Goal: Information Seeking & Learning: Learn about a topic

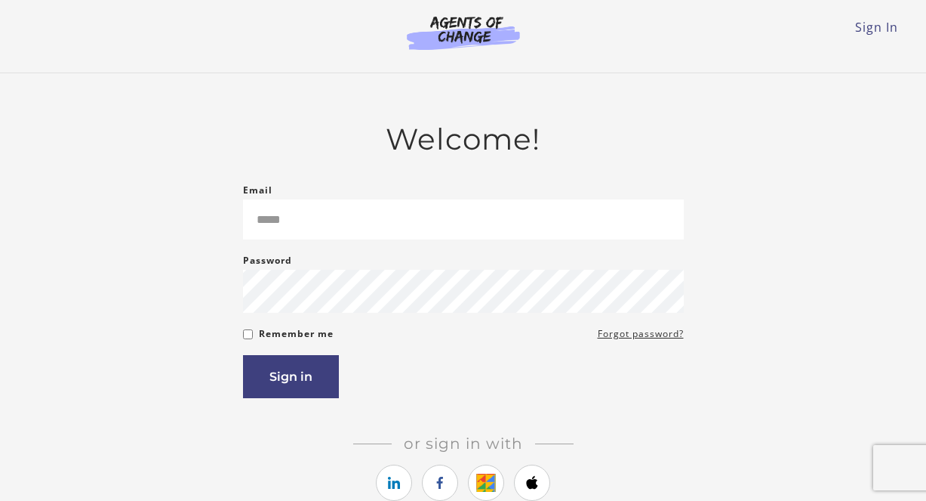
type input "**********"
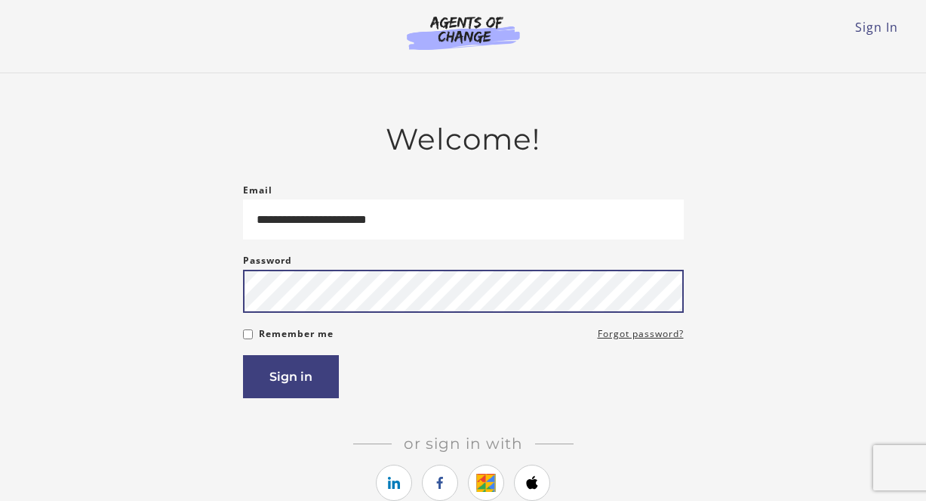
click at [243, 355] on button "Sign in" at bounding box center [291, 376] width 96 height 43
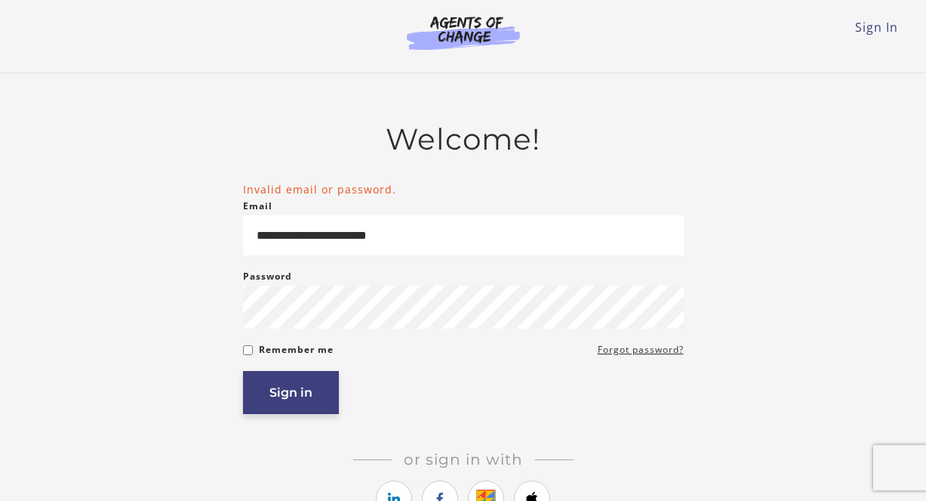
click at [318, 396] on button "Sign in" at bounding box center [291, 392] width 96 height 43
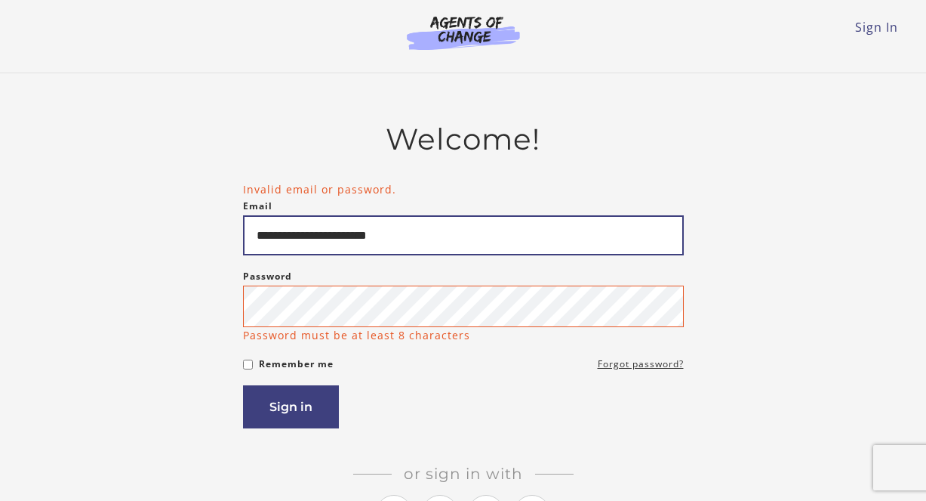
click at [447, 245] on input "**********" at bounding box center [463, 235] width 441 height 40
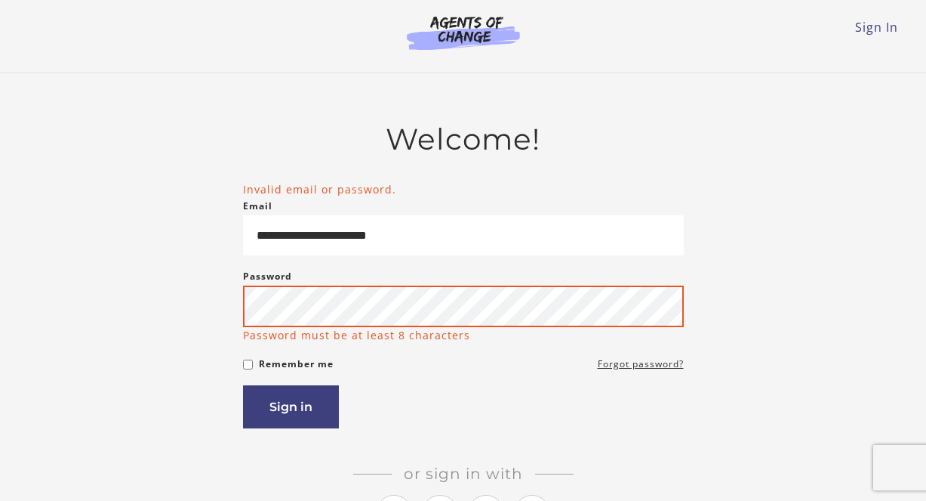
click at [243, 385] on button "Sign in" at bounding box center [291, 406] width 96 height 43
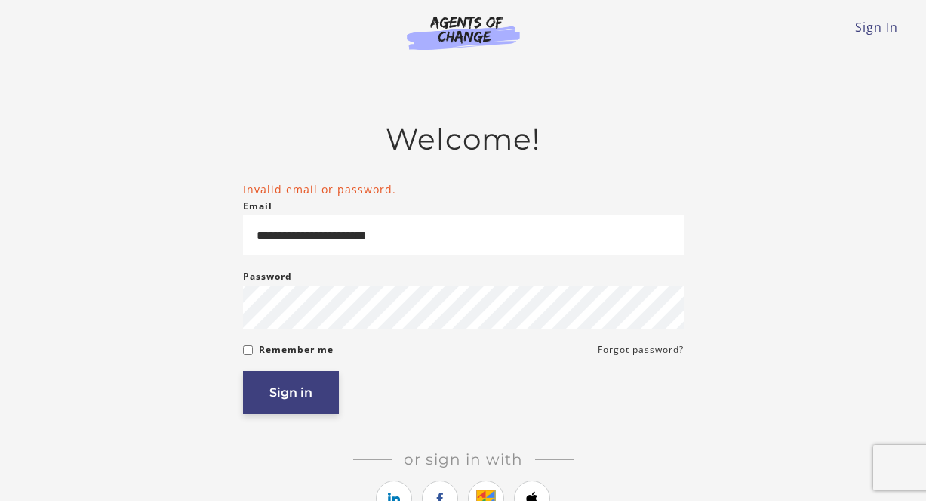
click at [314, 393] on button "Sign in" at bounding box center [291, 392] width 96 height 43
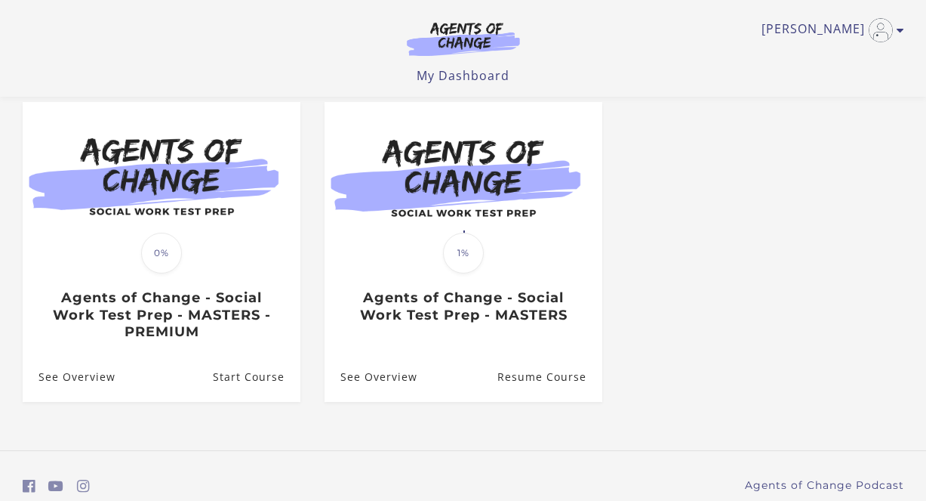
scroll to position [132, 0]
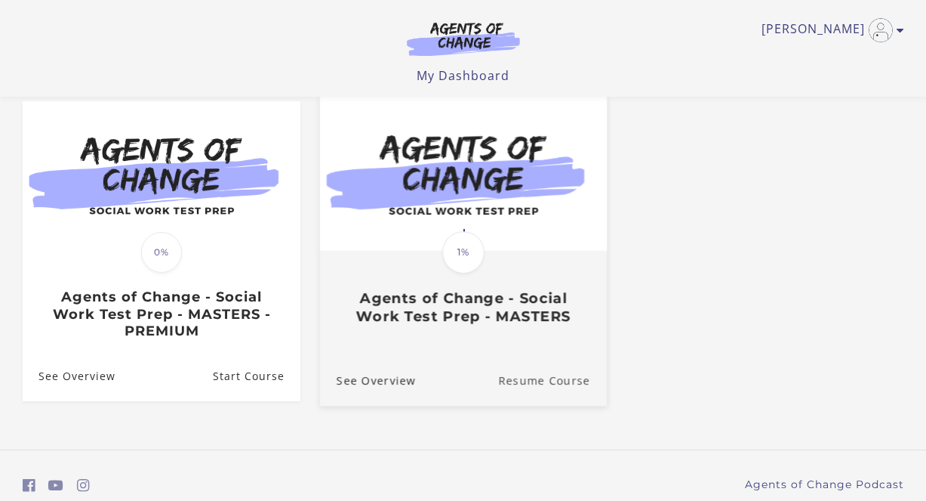
click at [520, 395] on link "Resume Course" at bounding box center [552, 380] width 109 height 51
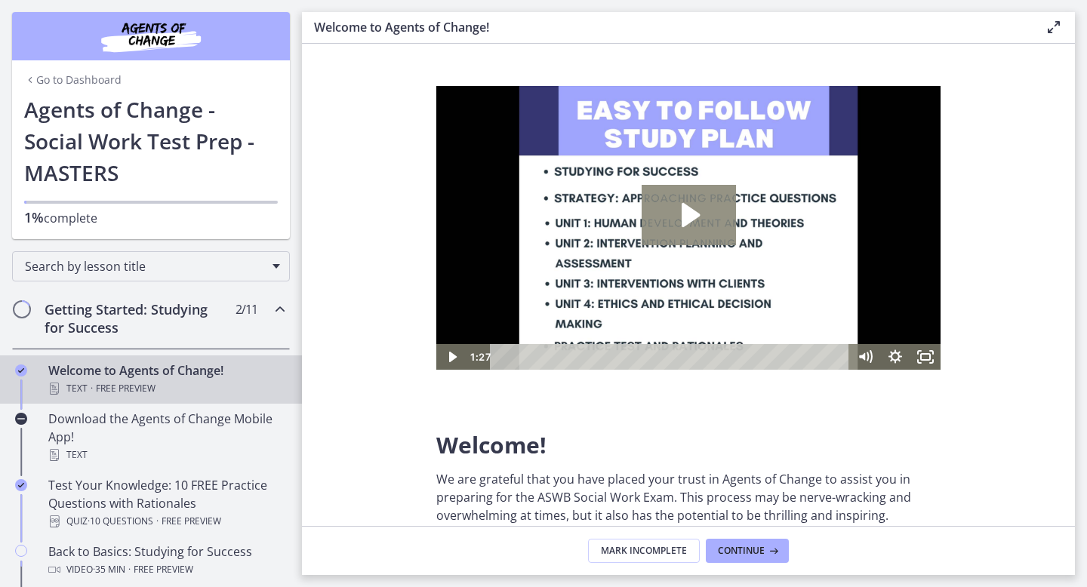
click at [688, 228] on icon "Play Video: c1o6hcmjueu5qasqsu00.mp4" at bounding box center [689, 215] width 94 height 60
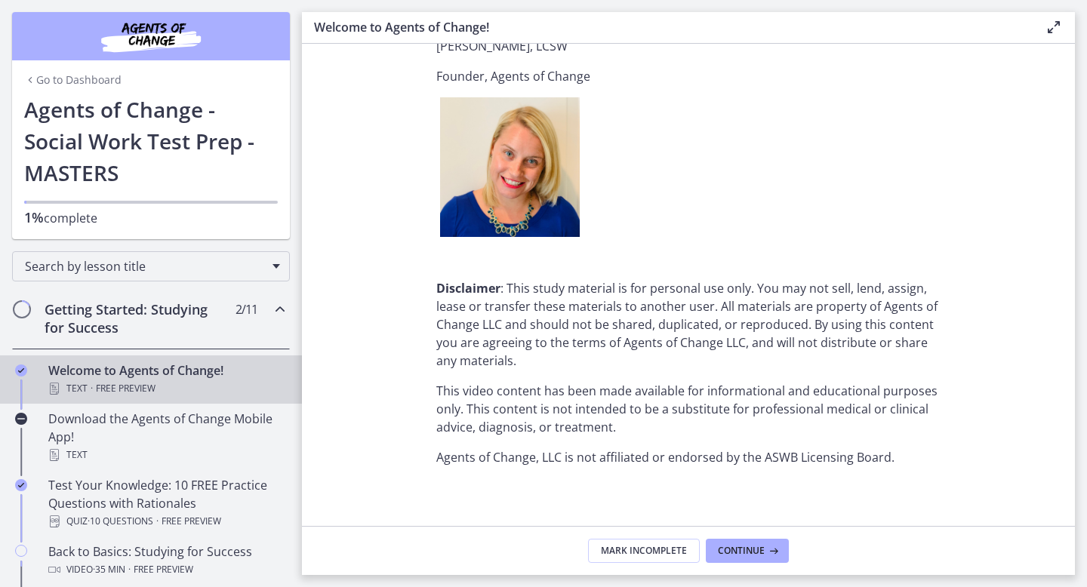
scroll to position [1882, 0]
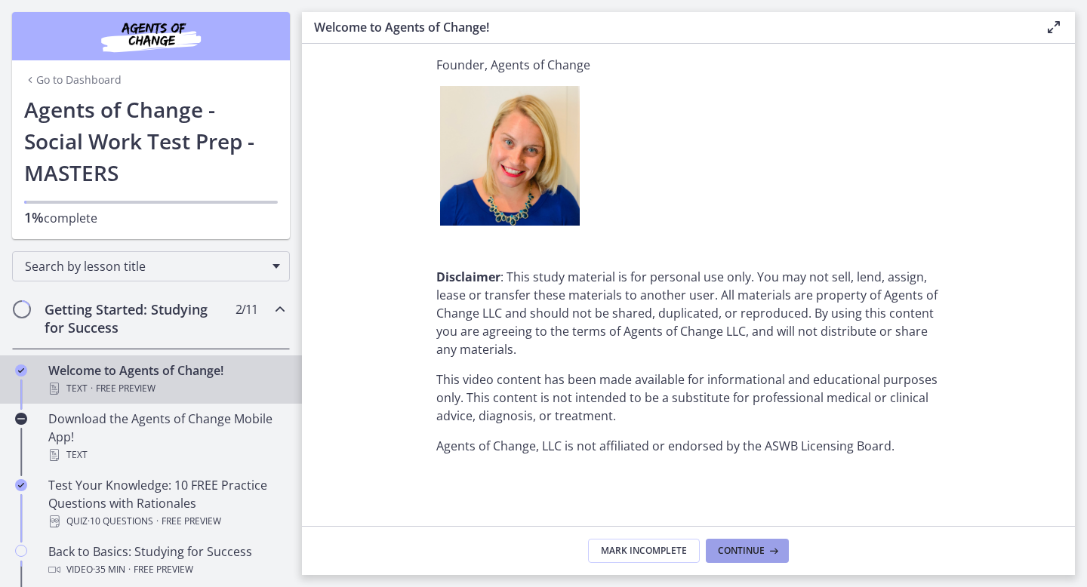
click at [765, 500] on icon at bounding box center [772, 551] width 15 height 12
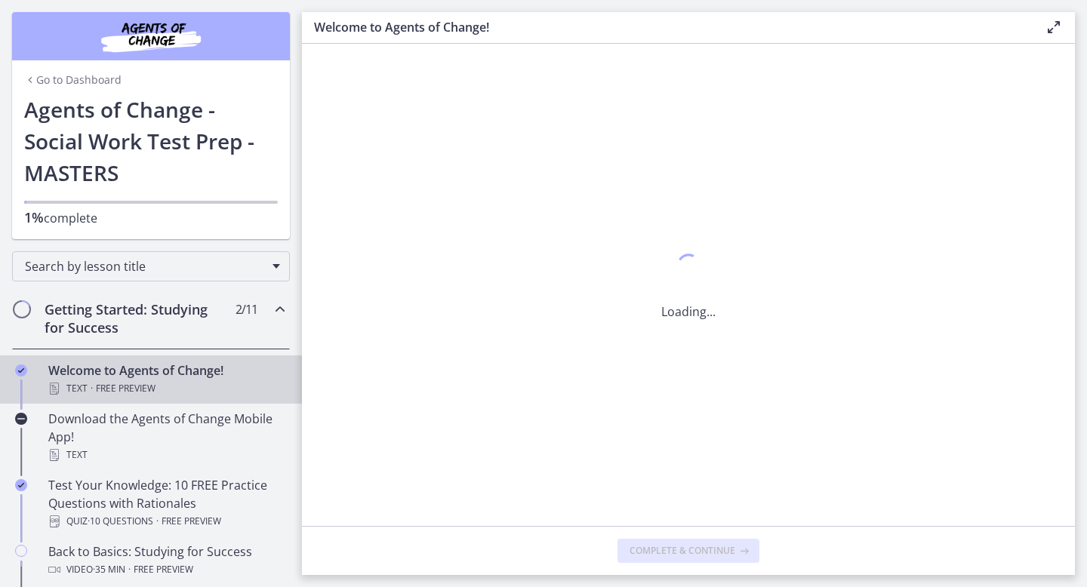
scroll to position [0, 0]
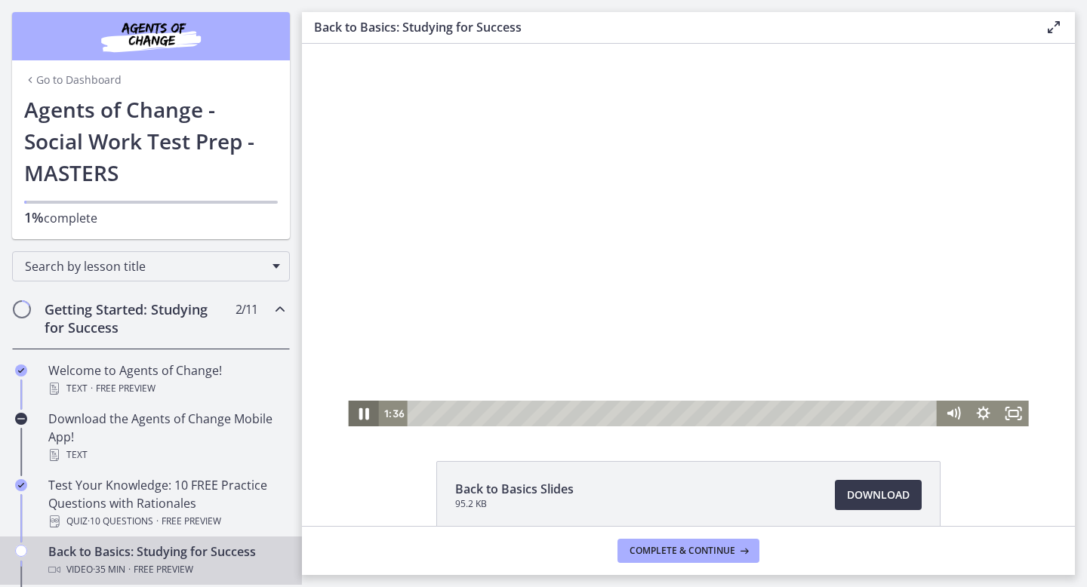
click at [368, 410] on icon "Pause" at bounding box center [363, 414] width 36 height 31
click at [368, 410] on icon "Play Video" at bounding box center [365, 414] width 36 height 31
click at [368, 410] on icon "Pause" at bounding box center [363, 414] width 36 height 31
click at [368, 410] on icon "Play Video" at bounding box center [365, 414] width 30 height 26
click at [368, 418] on icon "Pause" at bounding box center [363, 414] width 30 height 26
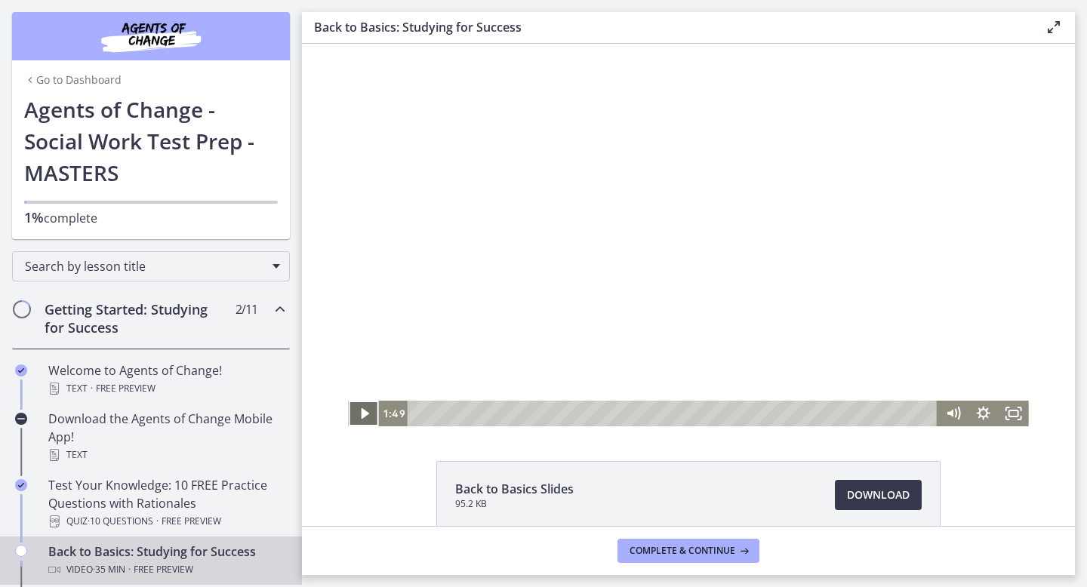
click at [367, 415] on icon "Play Video" at bounding box center [365, 414] width 30 height 26
click at [362, 418] on icon "Pause" at bounding box center [363, 414] width 30 height 26
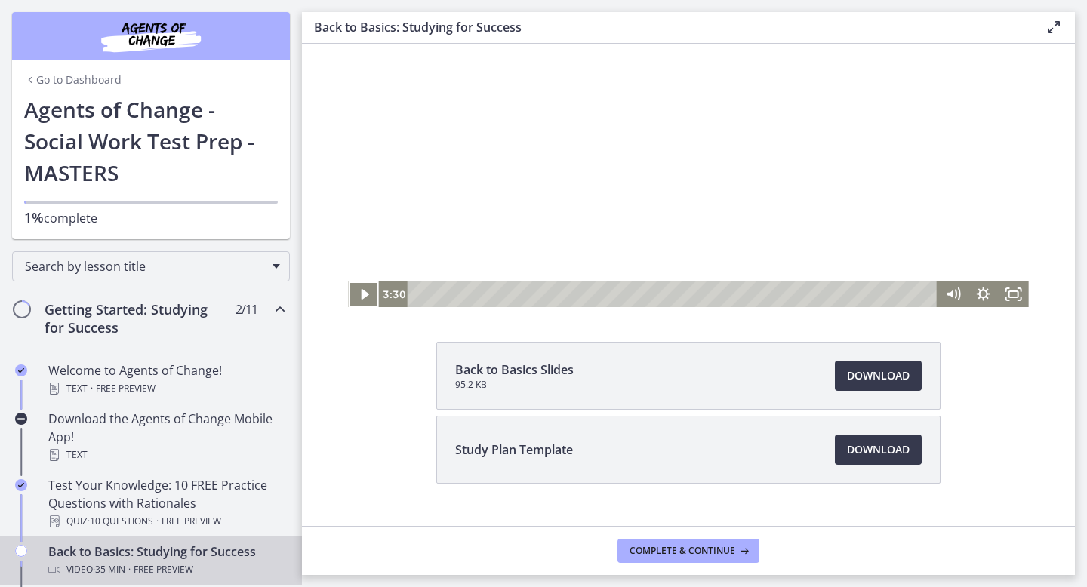
scroll to position [121, 0]
click at [898, 450] on span "Download Opens in a new window" at bounding box center [878, 448] width 63 height 18
click at [365, 296] on icon "Play Video" at bounding box center [365, 293] width 30 height 26
click at [366, 291] on icon "Pause" at bounding box center [364, 294] width 10 height 12
click at [368, 292] on icon "Play Video" at bounding box center [365, 293] width 8 height 11
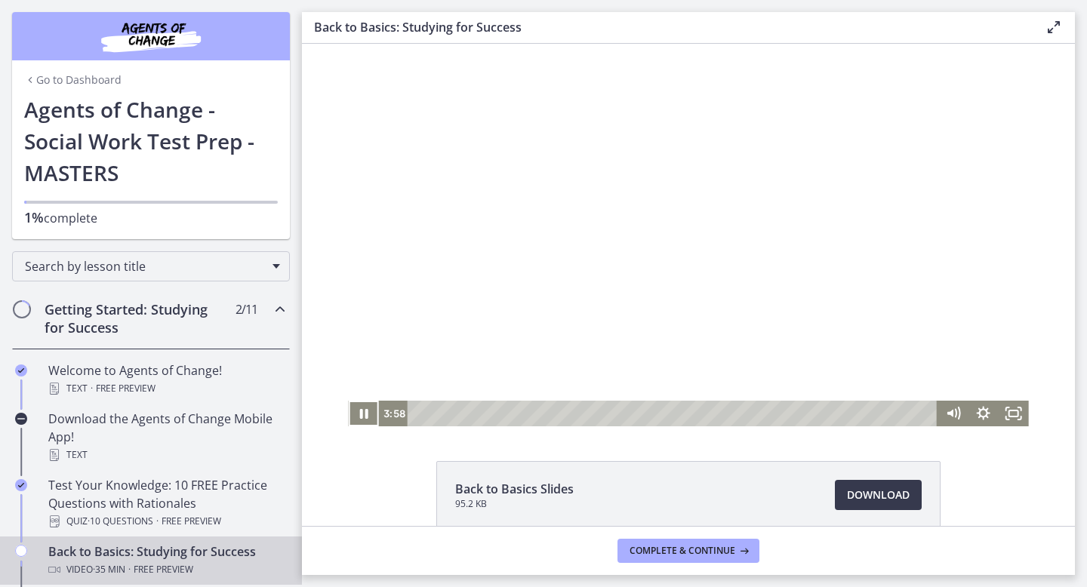
scroll to position [0, 0]
click at [368, 420] on icon "Pause" at bounding box center [363, 414] width 36 height 31
click at [368, 419] on icon "Play Video" at bounding box center [365, 414] width 30 height 26
click at [368, 419] on icon "Pause" at bounding box center [363, 414] width 36 height 31
click at [368, 419] on icon "Play Video" at bounding box center [365, 414] width 36 height 31
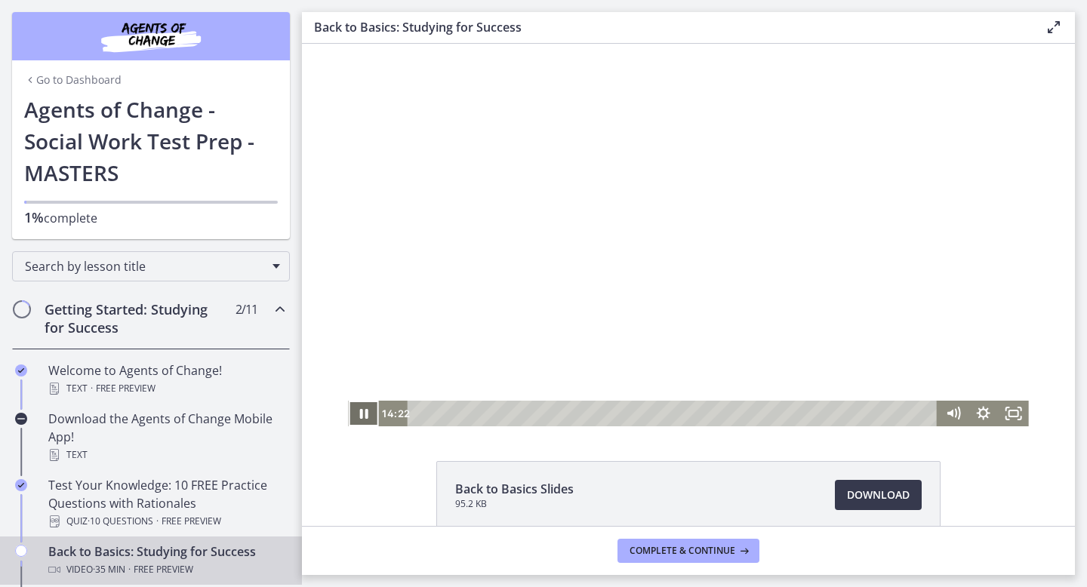
click at [368, 419] on icon "Pause" at bounding box center [363, 414] width 30 height 26
click at [361, 415] on icon "Play Video" at bounding box center [364, 414] width 9 height 13
click at [362, 415] on icon "Pause" at bounding box center [363, 414] width 36 height 31
click at [367, 415] on icon "Play Video" at bounding box center [365, 414] width 30 height 26
click at [367, 415] on icon "Pause" at bounding box center [363, 414] width 8 height 10
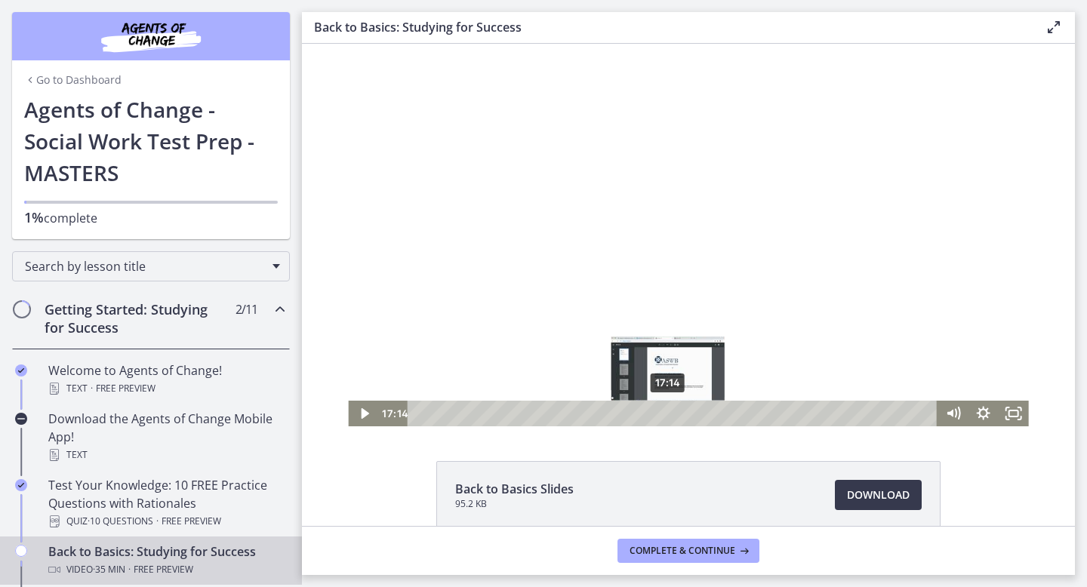
click at [668, 412] on div "Playbar" at bounding box center [668, 413] width 8 height 8
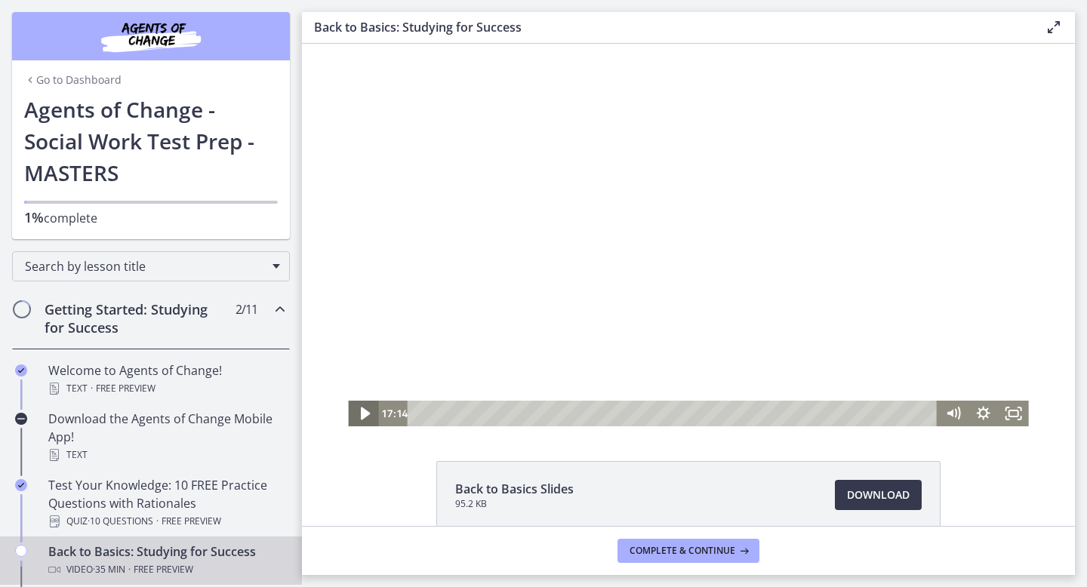
click at [366, 419] on icon "Play Video" at bounding box center [365, 414] width 36 height 31
click at [365, 419] on icon "Pause" at bounding box center [363, 414] width 30 height 26
click at [365, 419] on icon "Play Video" at bounding box center [365, 414] width 30 height 26
click at [363, 416] on icon "Pause" at bounding box center [363, 414] width 30 height 26
click at [369, 415] on icon "Play Video" at bounding box center [365, 414] width 36 height 31
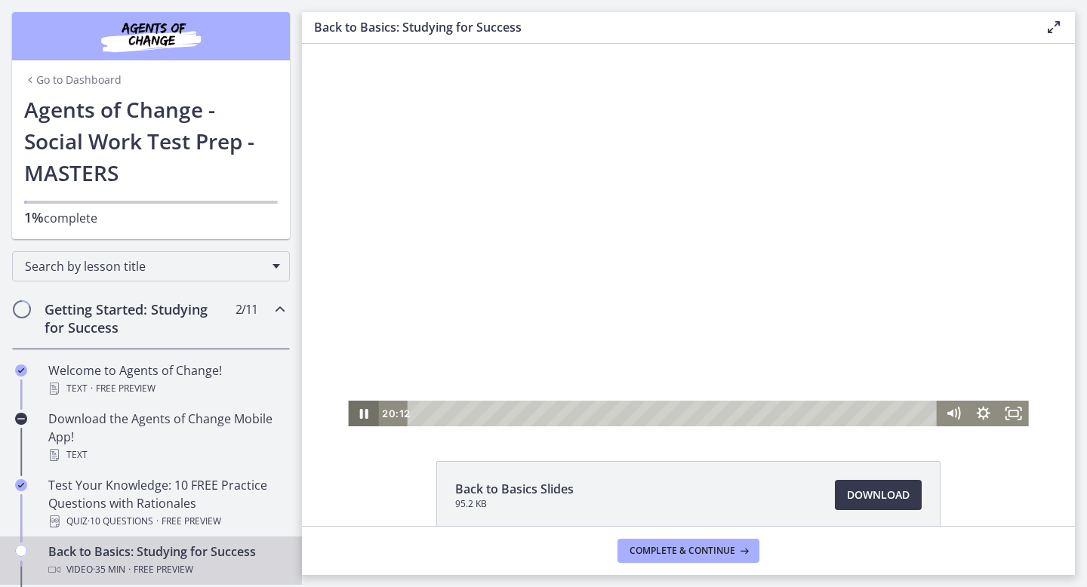
click at [369, 414] on icon "Pause" at bounding box center [363, 414] width 30 height 26
click at [369, 414] on icon "Play Video" at bounding box center [365, 414] width 36 height 31
click at [366, 411] on icon "Pause" at bounding box center [364, 414] width 10 height 12
click at [362, 416] on icon "Play Video" at bounding box center [365, 413] width 8 height 11
click at [368, 415] on icon "Pause" at bounding box center [363, 414] width 36 height 31
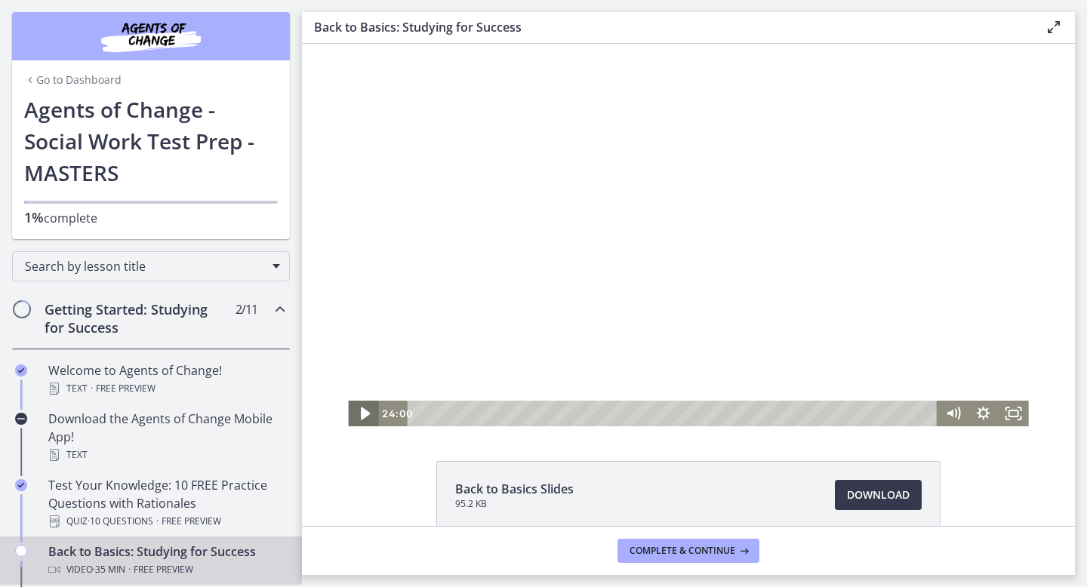
click at [368, 415] on icon "Play Video" at bounding box center [365, 414] width 36 height 31
click at [368, 415] on icon "Pause" at bounding box center [363, 414] width 36 height 31
click at [368, 415] on icon "Play Video" at bounding box center [365, 414] width 30 height 26
click at [368, 415] on icon "Pause" at bounding box center [363, 414] width 30 height 26
click at [368, 415] on icon "Play Video" at bounding box center [365, 414] width 36 height 31
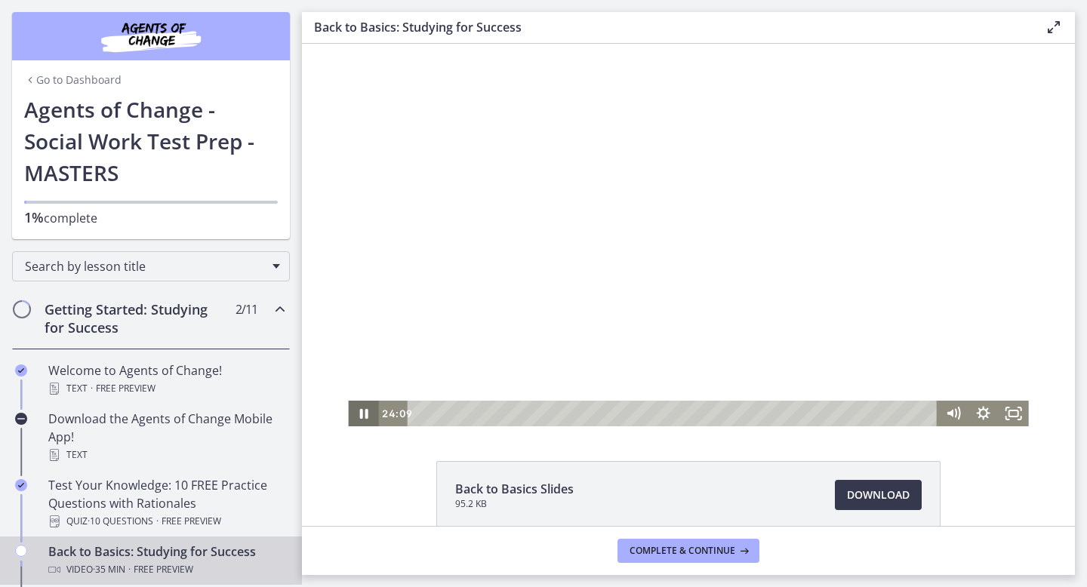
click at [368, 415] on icon "Pause" at bounding box center [363, 414] width 30 height 26
click at [368, 415] on icon "Play Video" at bounding box center [365, 414] width 36 height 31
click at [787, 413] on div "25:25" at bounding box center [675, 414] width 512 height 26
click at [781, 413] on div "25:03" at bounding box center [675, 414] width 512 height 26
click at [364, 417] on icon "Pause" at bounding box center [363, 414] width 36 height 31
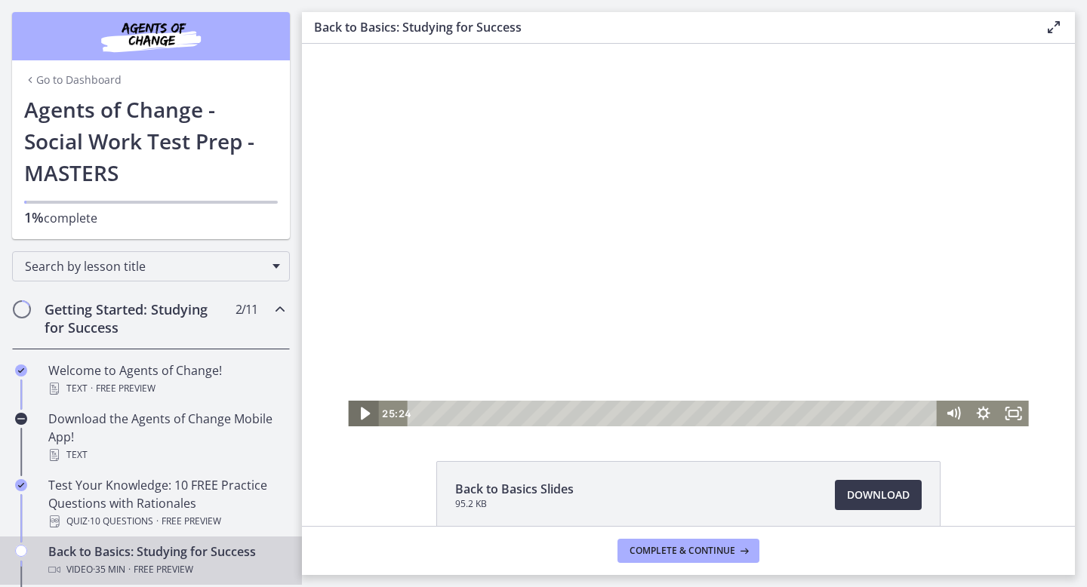
click at [364, 417] on icon "Play Video" at bounding box center [365, 414] width 36 height 31
click at [364, 417] on icon "Pause" at bounding box center [363, 414] width 36 height 31
click at [365, 413] on icon "Play Video" at bounding box center [365, 413] width 8 height 11
click at [368, 411] on icon "Pause" at bounding box center [363, 414] width 36 height 31
click at [371, 415] on icon "Play Video" at bounding box center [365, 414] width 30 height 26
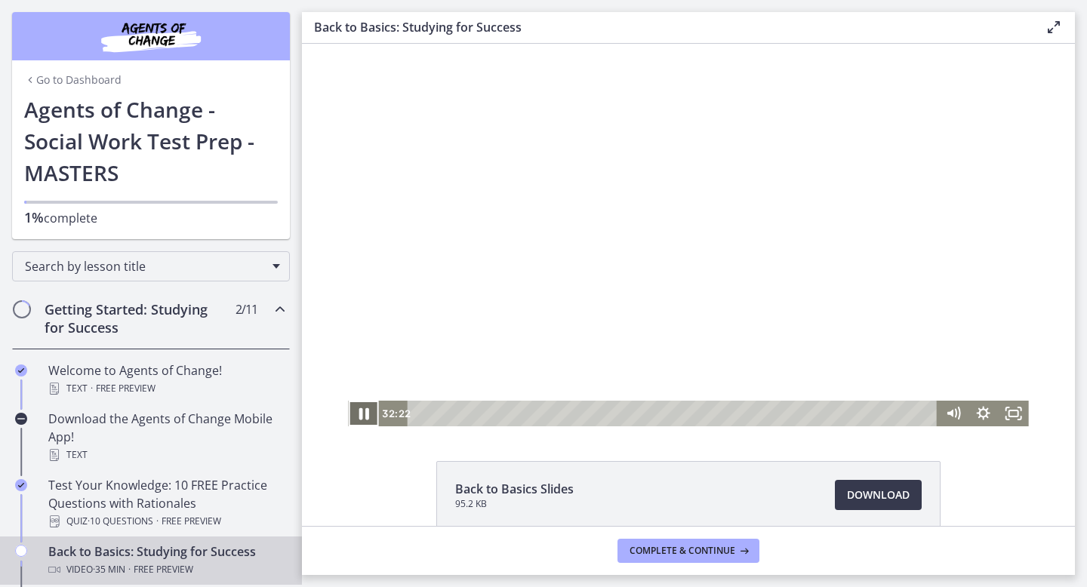
click at [366, 410] on icon "Pause" at bounding box center [364, 414] width 10 height 12
click at [358, 413] on icon "Play Video" at bounding box center [365, 414] width 36 height 31
click at [362, 418] on icon "Pause" at bounding box center [363, 414] width 36 height 31
click at [362, 418] on icon "Play Video" at bounding box center [364, 414] width 9 height 13
click at [365, 409] on icon "Pause" at bounding box center [363, 414] width 36 height 31
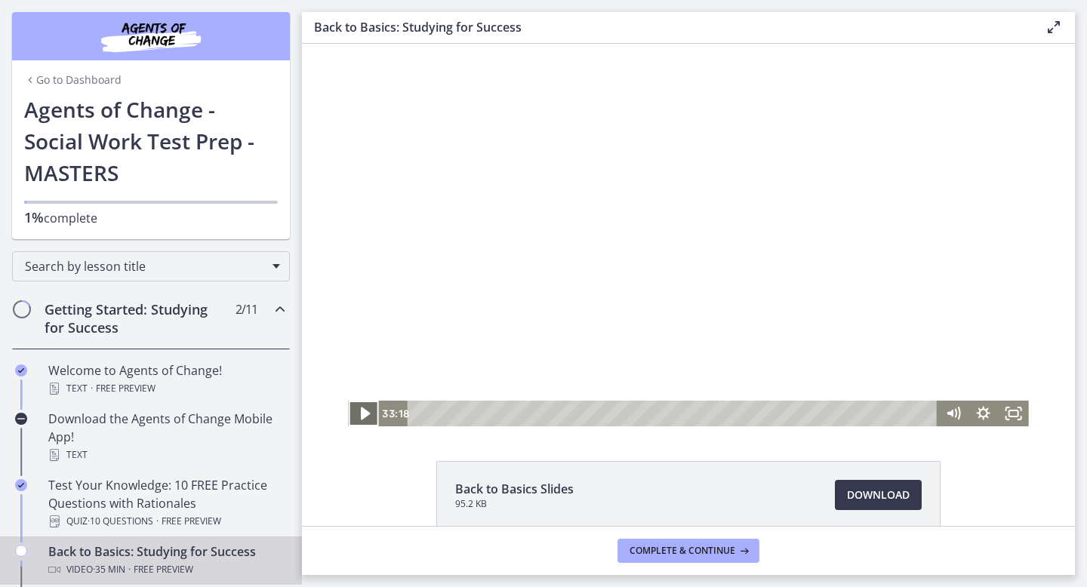
click at [365, 409] on icon "Play Video" at bounding box center [365, 414] width 36 height 31
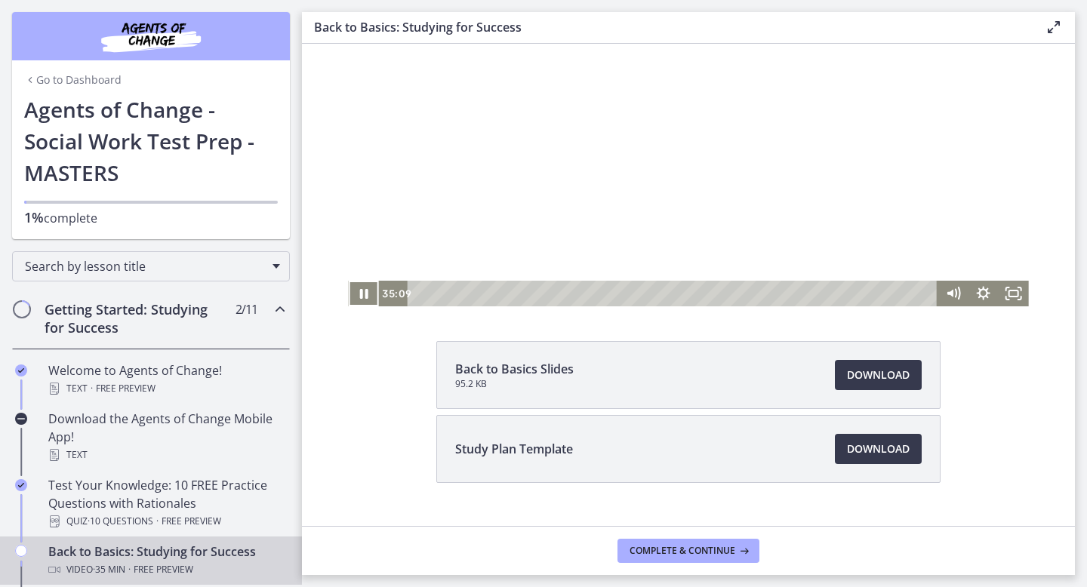
scroll to position [127, 0]
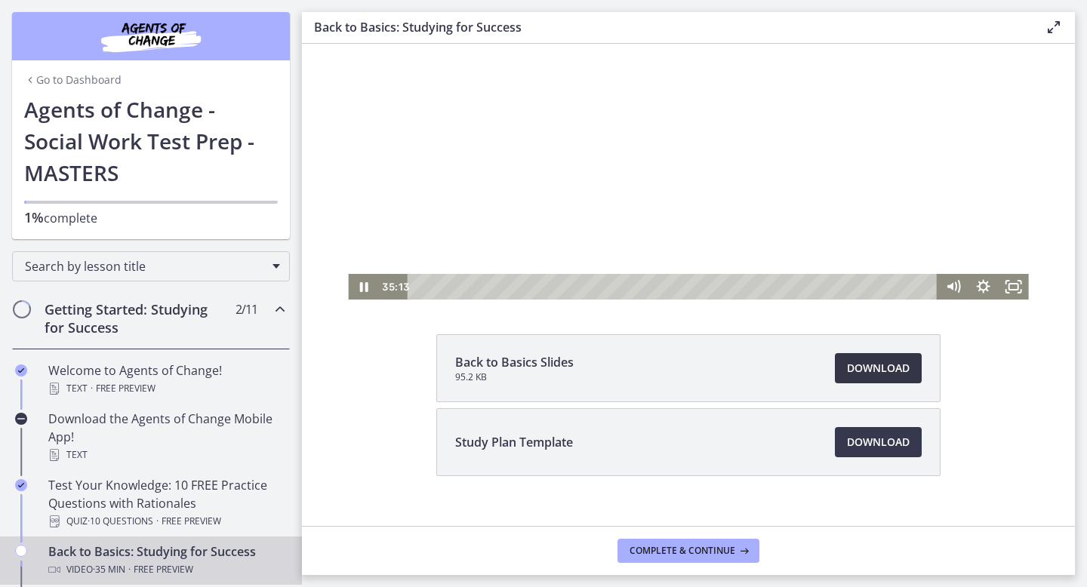
click at [868, 367] on span "Download Opens in a new window" at bounding box center [878, 368] width 63 height 18
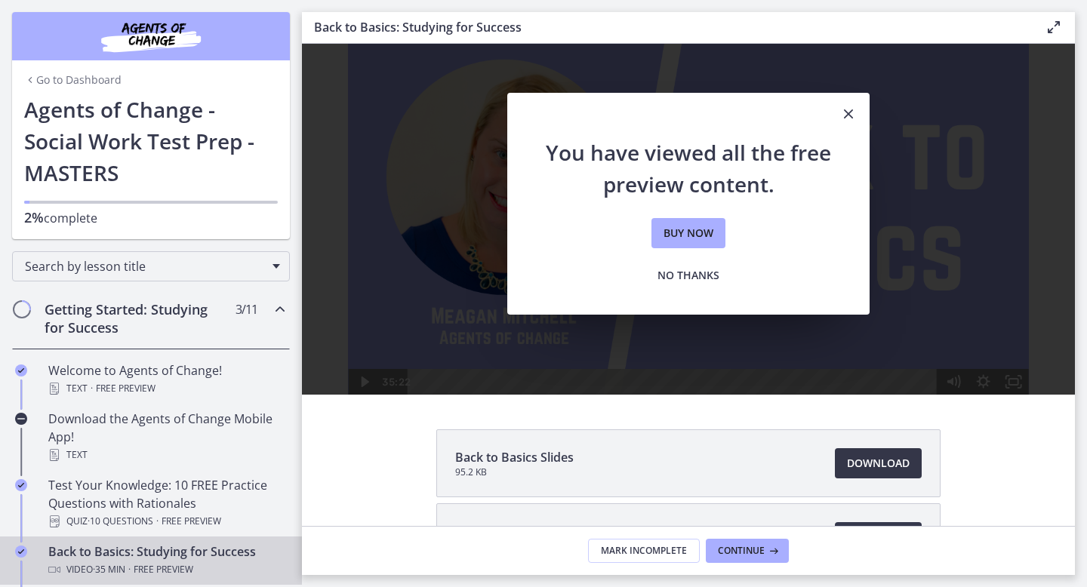
scroll to position [29, 0]
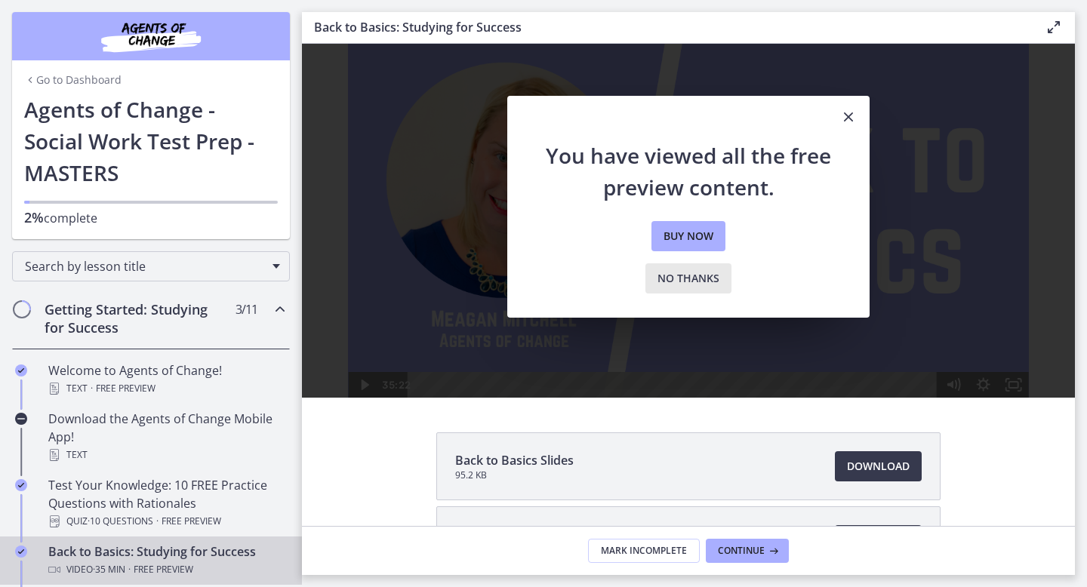
click at [702, 279] on span "No thanks" at bounding box center [689, 279] width 62 height 18
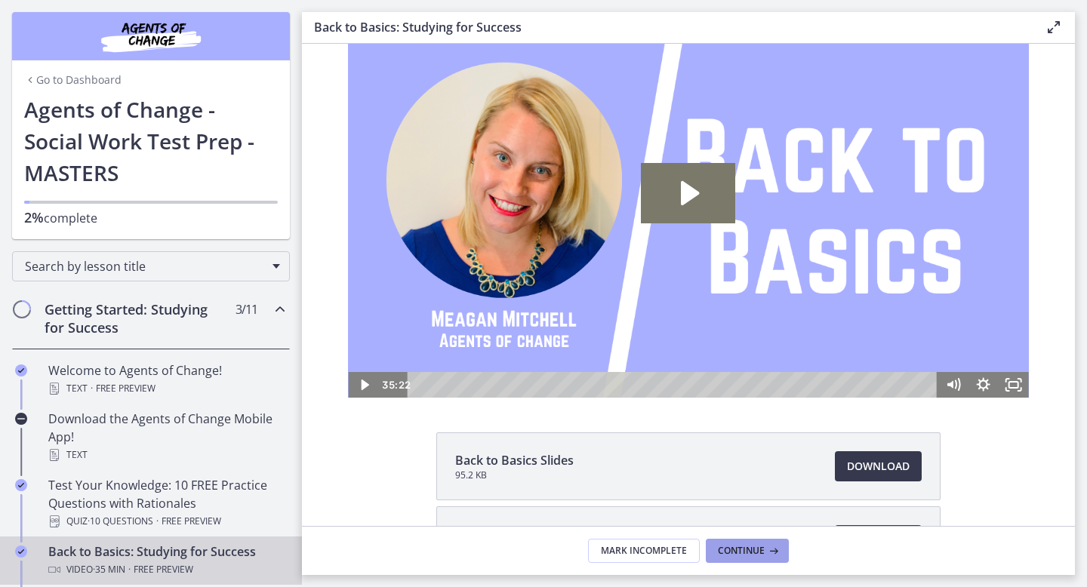
click at [760, 500] on span "Continue" at bounding box center [741, 551] width 47 height 12
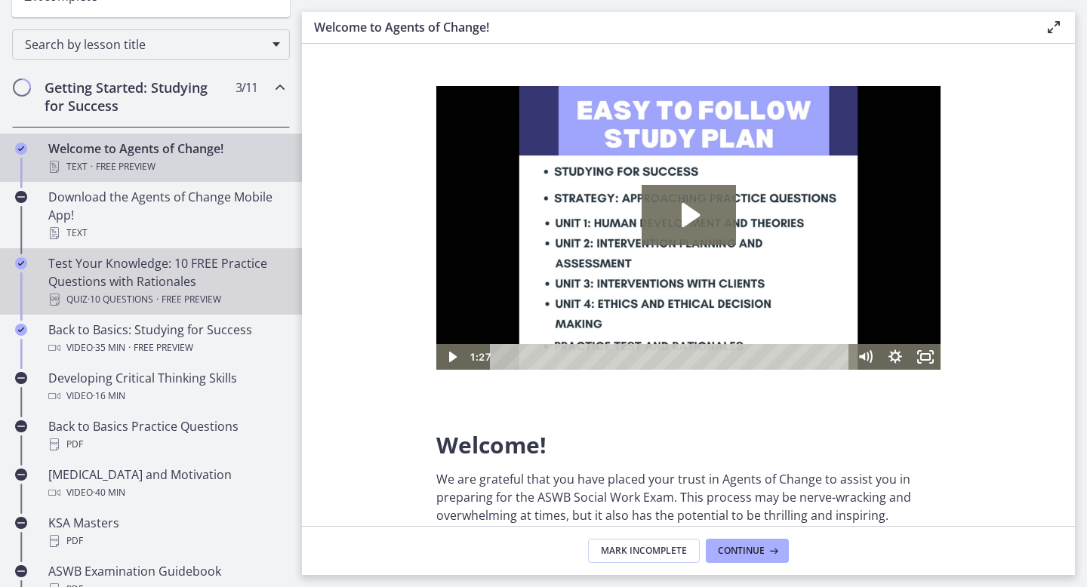
scroll to position [223, 0]
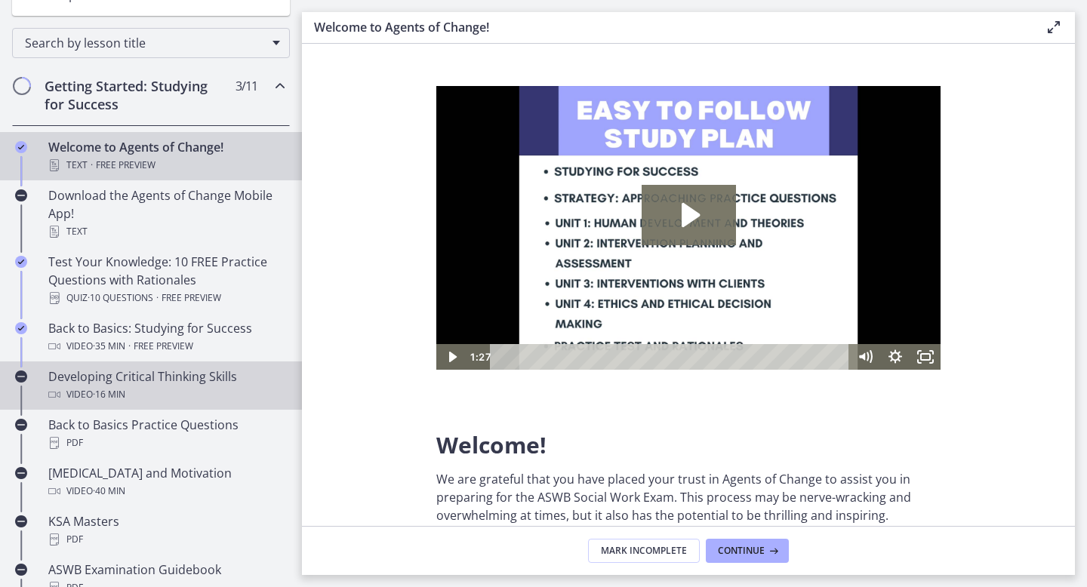
click at [200, 394] on div "Video · 16 min" at bounding box center [166, 395] width 236 height 18
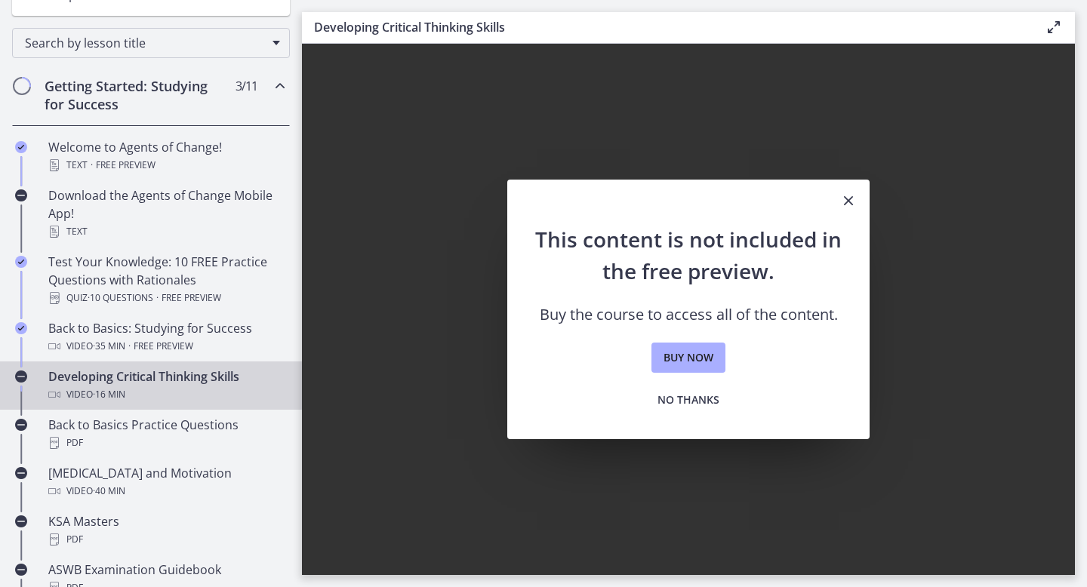
click at [850, 202] on icon "Close" at bounding box center [849, 201] width 18 height 18
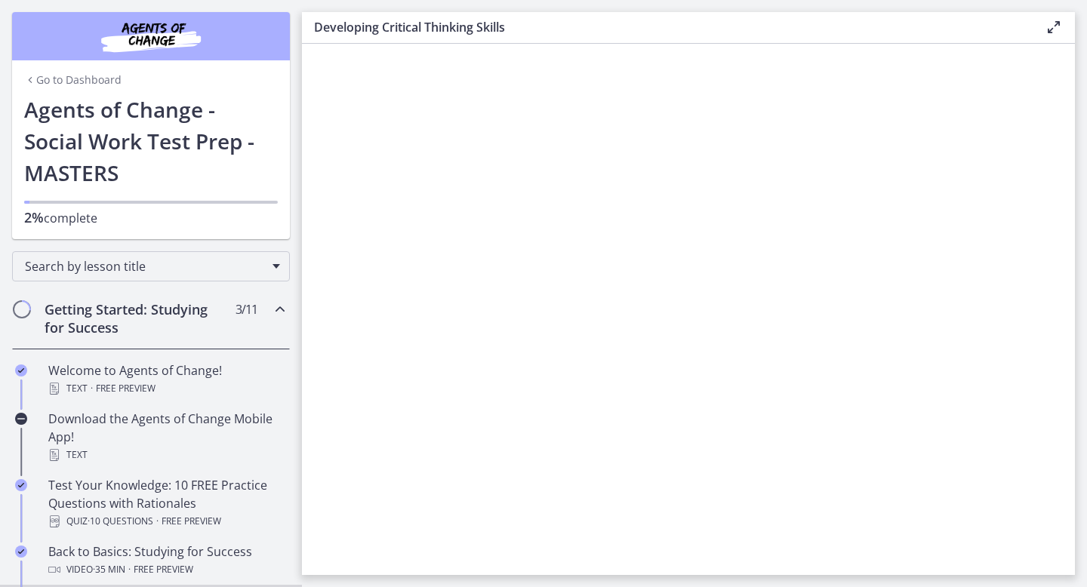
click at [96, 79] on link "Go to Dashboard" at bounding box center [72, 79] width 97 height 15
